Goal: Answer question/provide support

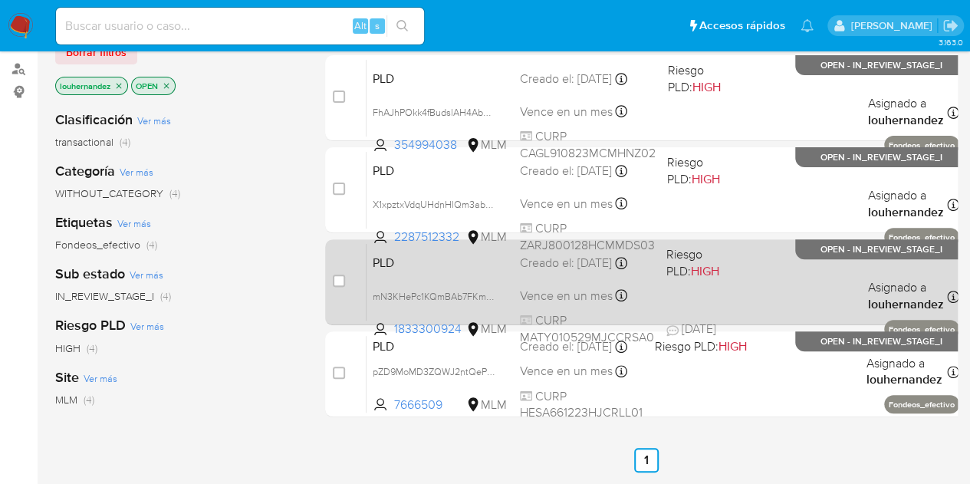
scroll to position [176, 0]
click at [610, 272] on div "Creado el: 12/09/2025 Creado el: 12/09/2025 02:07:51" at bounding box center [587, 263] width 134 height 17
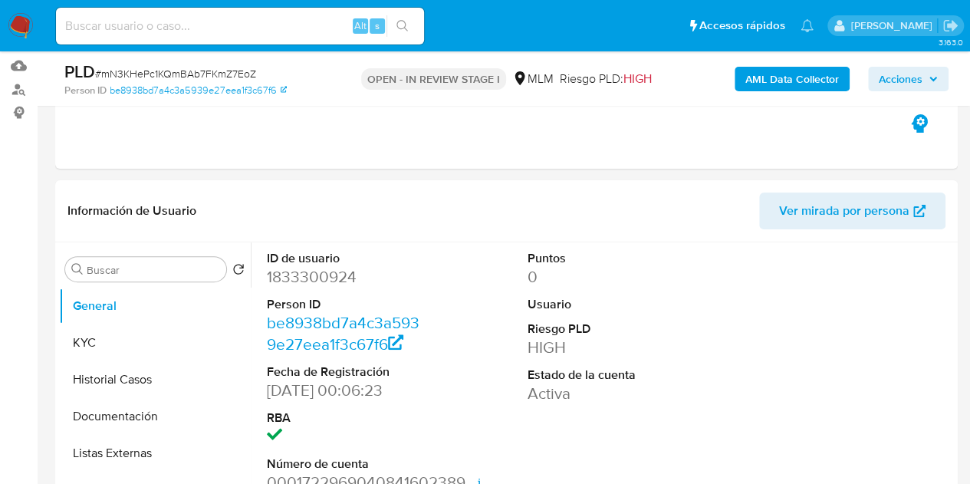
select select "10"
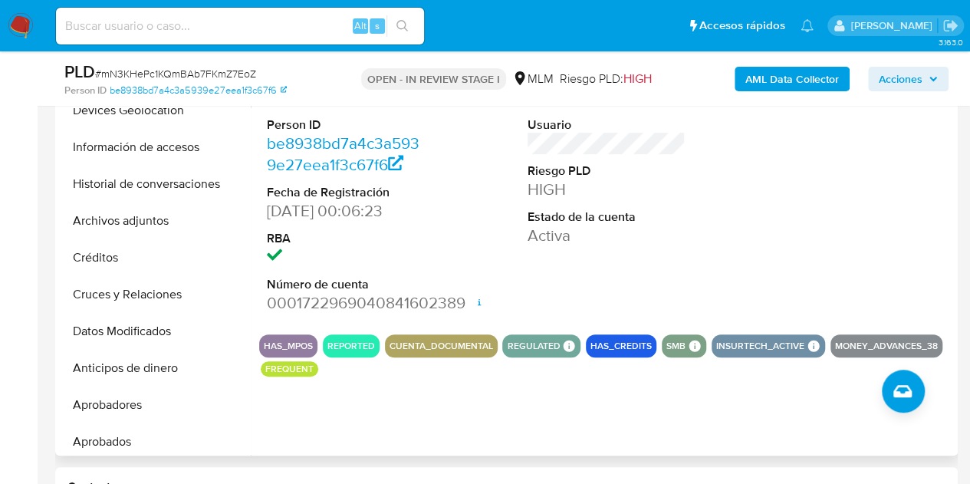
scroll to position [278, 0]
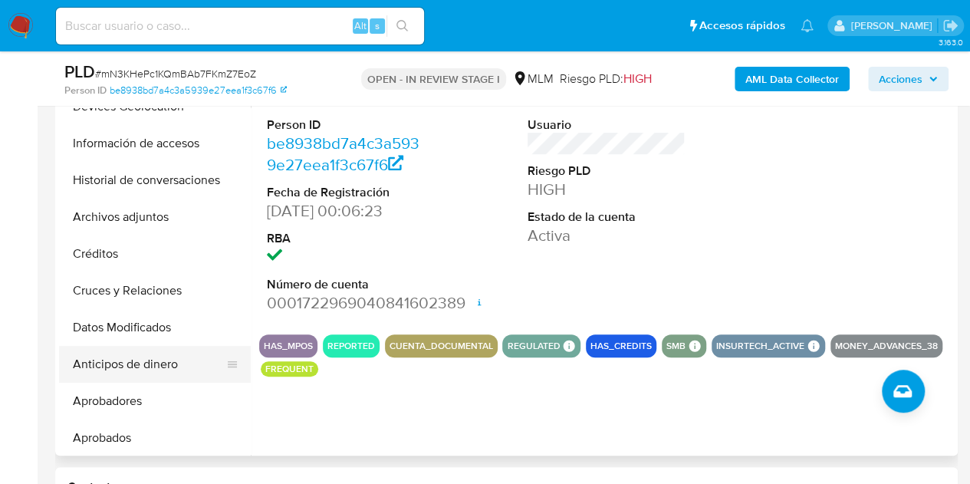
click at [149, 365] on button "Anticipos de dinero" at bounding box center [148, 364] width 179 height 37
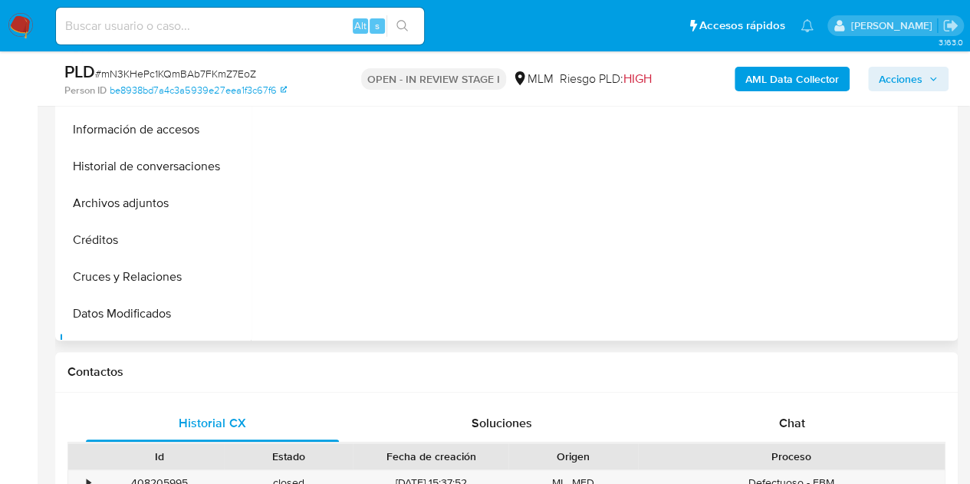
scroll to position [176, 0]
click at [147, 174] on button "Historial de conversaciones" at bounding box center [148, 167] width 179 height 37
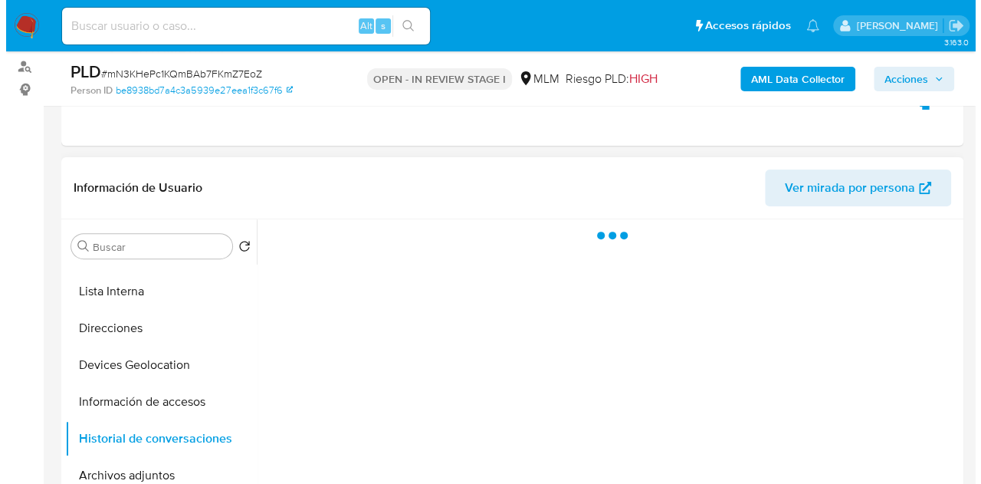
scroll to position [202, 0]
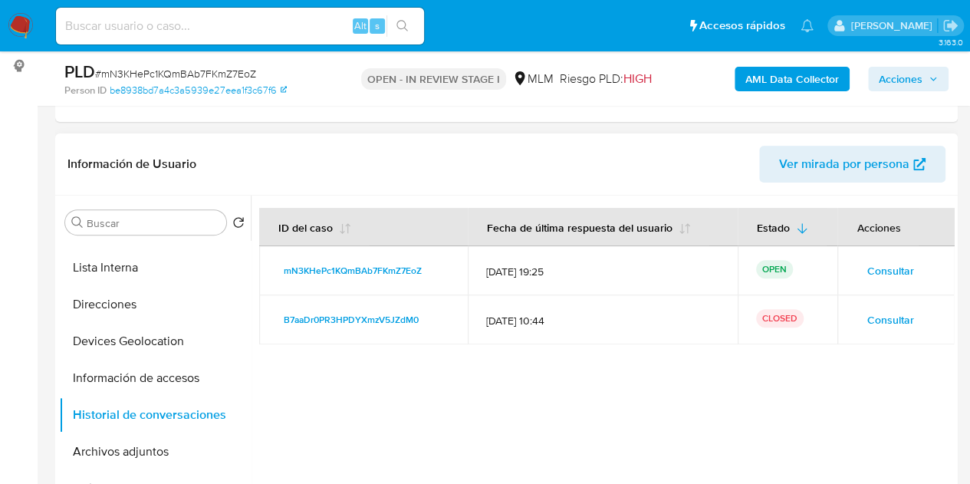
click at [880, 271] on span "Consultar" at bounding box center [889, 270] width 47 height 21
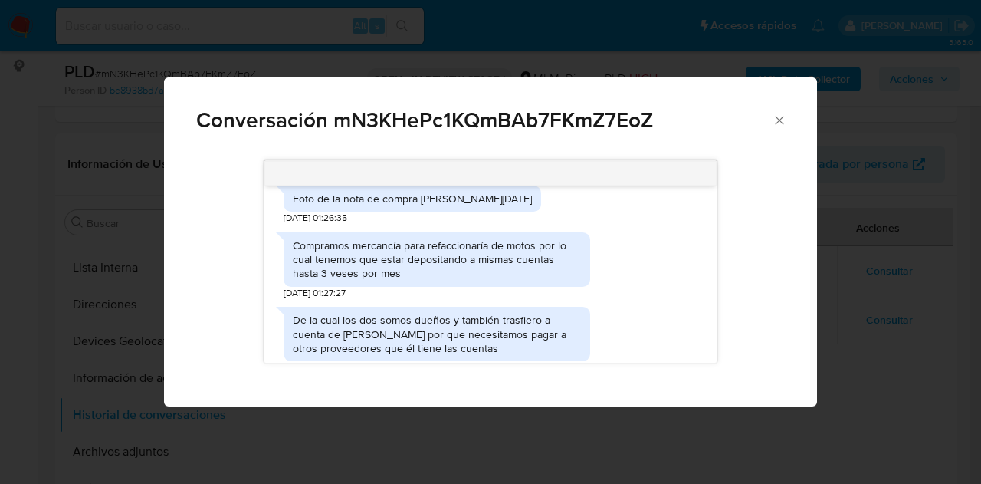
scroll to position [468, 0]
click at [335, 208] on div "Foto de la nota de compra [PERSON_NAME][DATE]" at bounding box center [412, 201] width 239 height 14
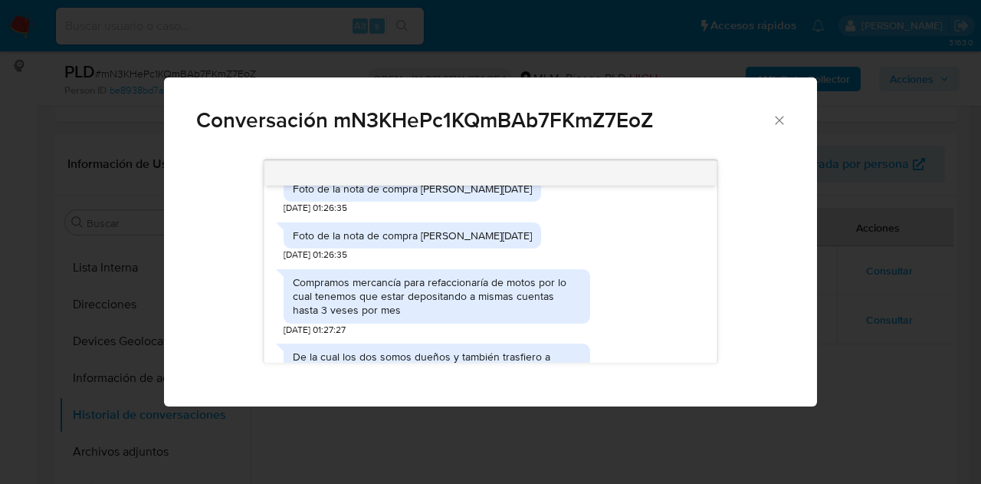
scroll to position [517, 0]
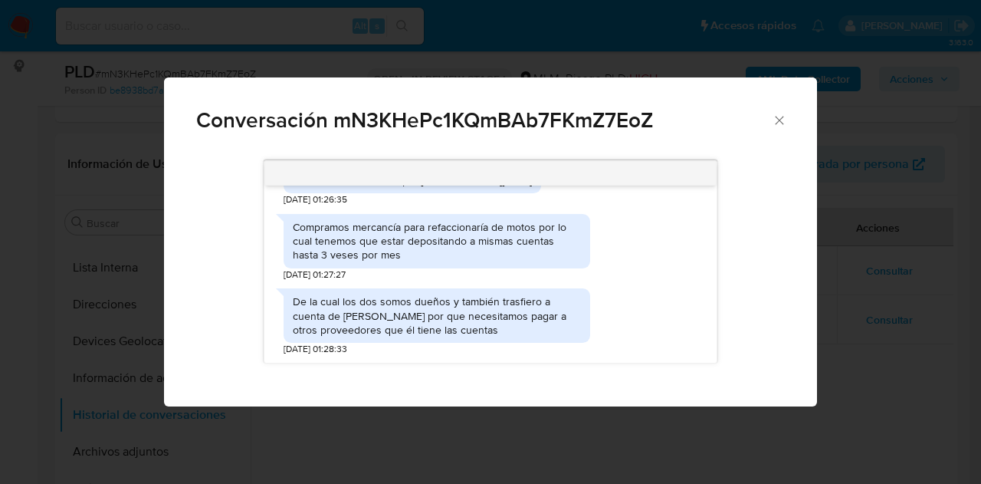
drag, startPoint x: 291, startPoint y: 215, endPoint x: 539, endPoint y: 335, distance: 275.0
click at [539, 335] on div "Estimada [PERSON_NAME] se ha identificado un cambio en el uso habitual de tu cu…" at bounding box center [490, 274] width 452 height 177
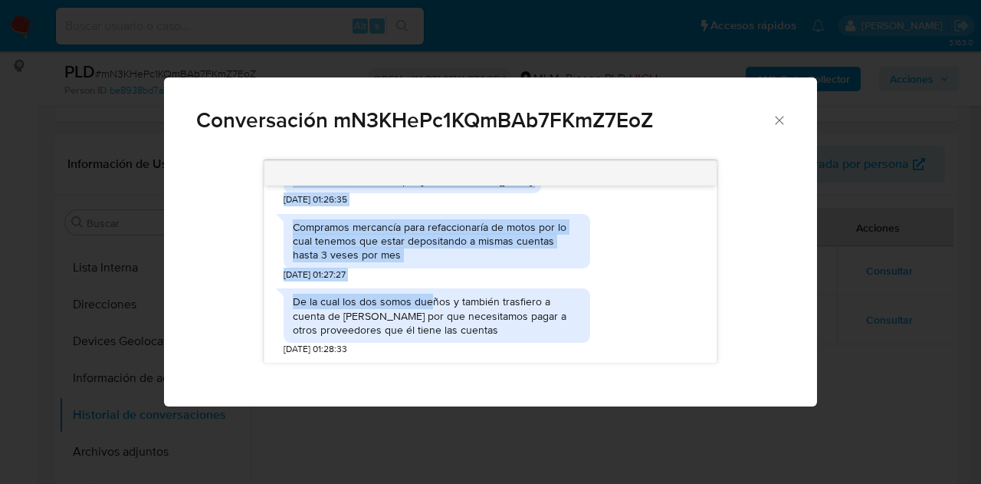
drag, startPoint x: 376, startPoint y: 215, endPoint x: 543, endPoint y: 330, distance: 202.7
click at [543, 330] on div "Estimada [PERSON_NAME] se ha identificado un cambio en el uso habitual de tu cu…" at bounding box center [490, 274] width 452 height 177
copy div "Loremips Dolorsi am co adipiscingel se doeius te in utl etdolore ma al enimad, …"
